Goal: Task Accomplishment & Management: Complete application form

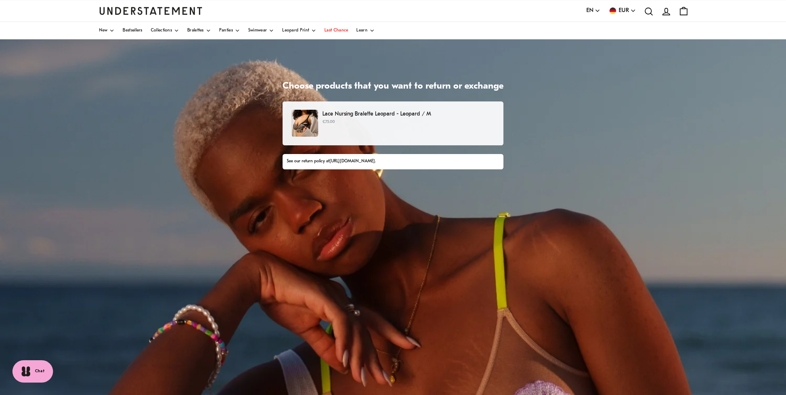
click at [366, 122] on p "€75.00" at bounding box center [408, 122] width 172 height 7
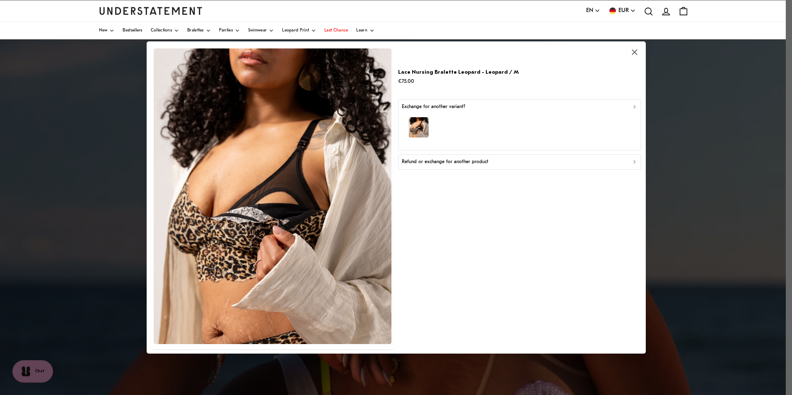
click at [482, 164] on p "Refund or exchange for another product" at bounding box center [445, 162] width 87 height 8
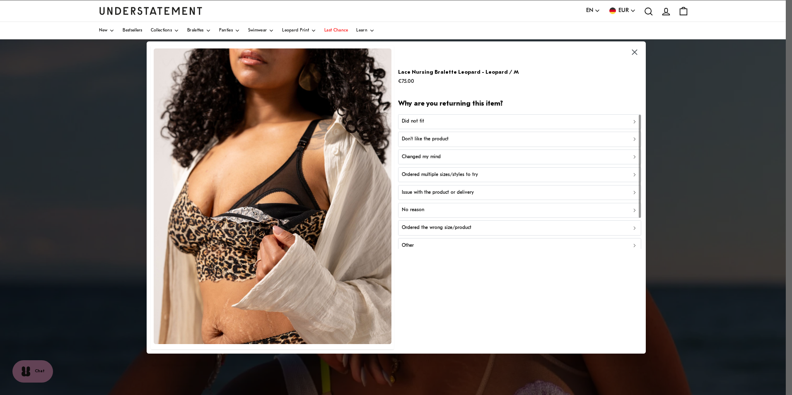
click at [463, 175] on p "Ordered multiple sizes/styles to try" at bounding box center [440, 175] width 76 height 8
click at [446, 120] on div "Did not fit" at bounding box center [520, 122] width 236 height 8
click at [444, 123] on div "Too small" at bounding box center [520, 122] width 236 height 8
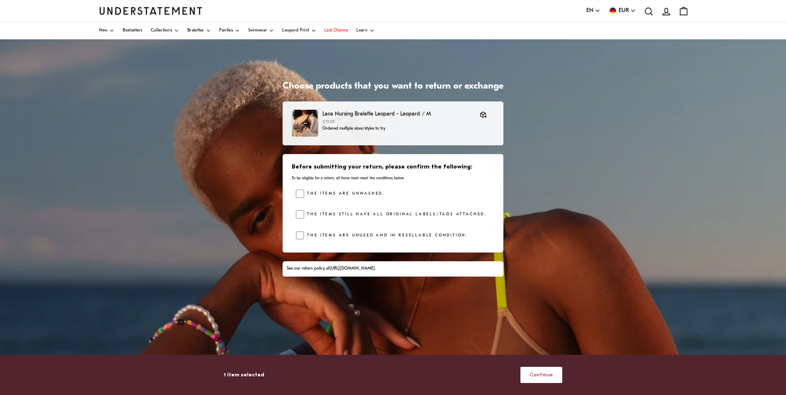
click at [544, 377] on span "Continue" at bounding box center [542, 375] width 24 height 15
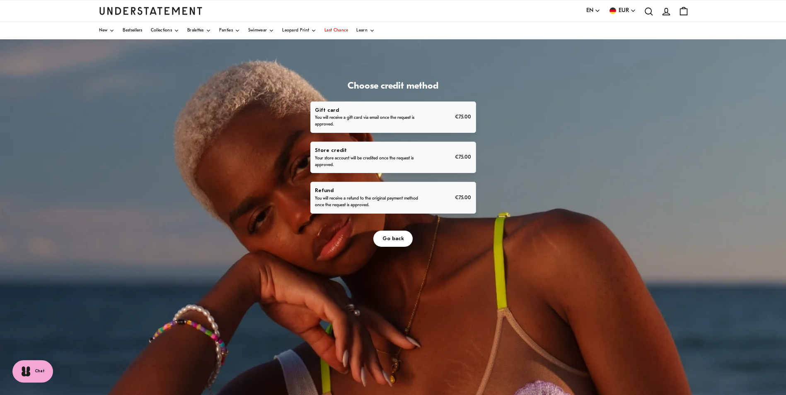
click at [403, 193] on p "Refund" at bounding box center [368, 191] width 106 height 9
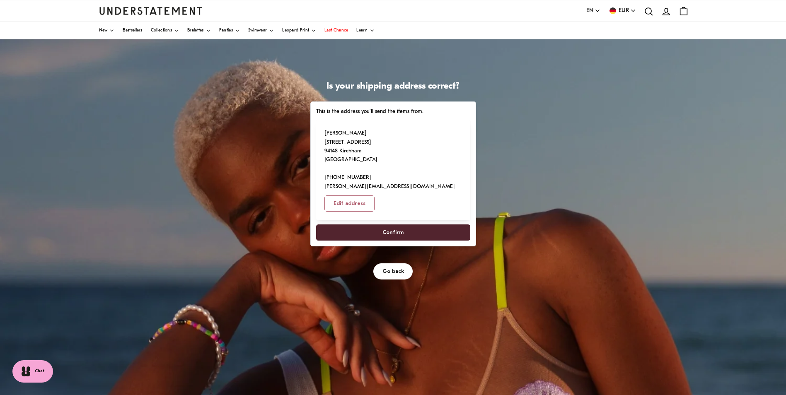
click at [402, 225] on span "Confirm" at bounding box center [393, 232] width 21 height 15
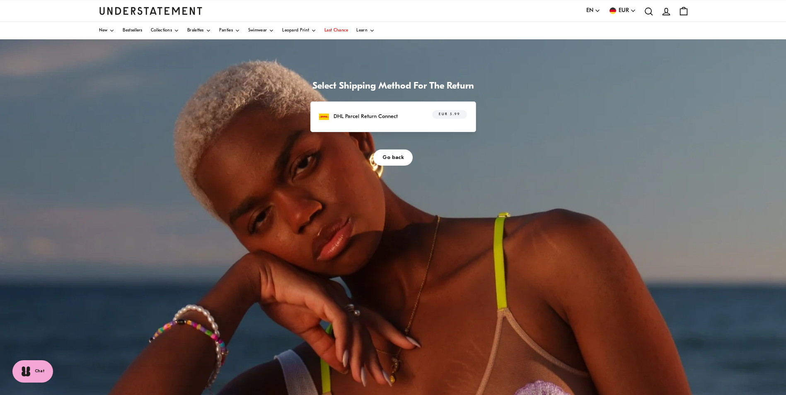
click at [396, 121] on p "DHL Parcel Return Connect" at bounding box center [366, 116] width 64 height 9
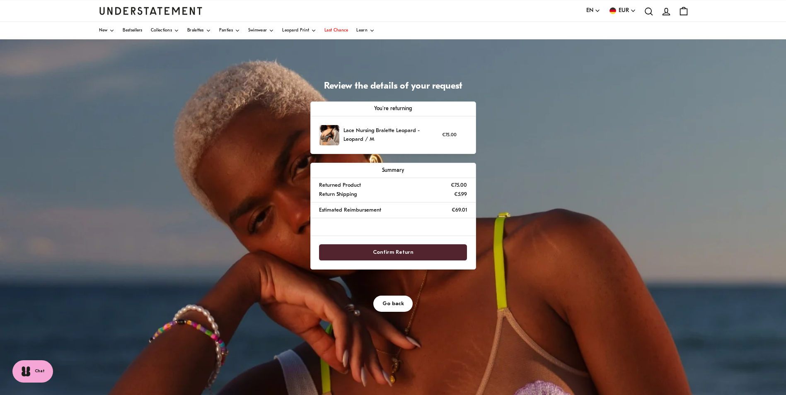
click at [399, 253] on span "Confirm Return" at bounding box center [393, 252] width 41 height 15
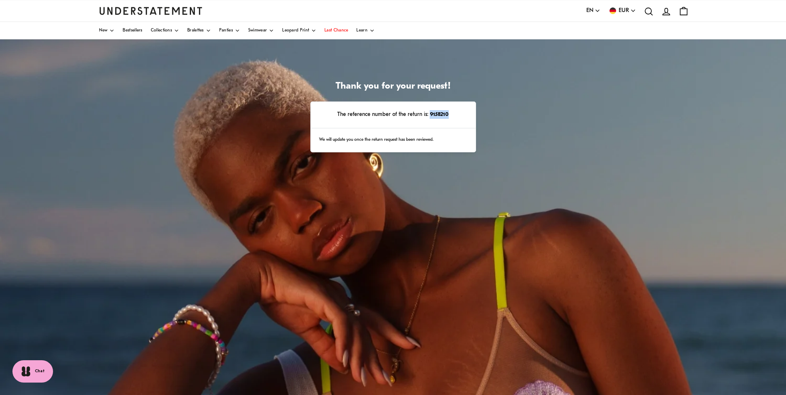
drag, startPoint x: 429, startPoint y: 112, endPoint x: 448, endPoint y: 113, distance: 18.7
click at [448, 113] on strong "9158210" at bounding box center [439, 114] width 20 height 5
drag, startPoint x: 448, startPoint y: 113, endPoint x: 442, endPoint y: 114, distance: 5.9
copy strong "9158210"
